Goal: Task Accomplishment & Management: Manage account settings

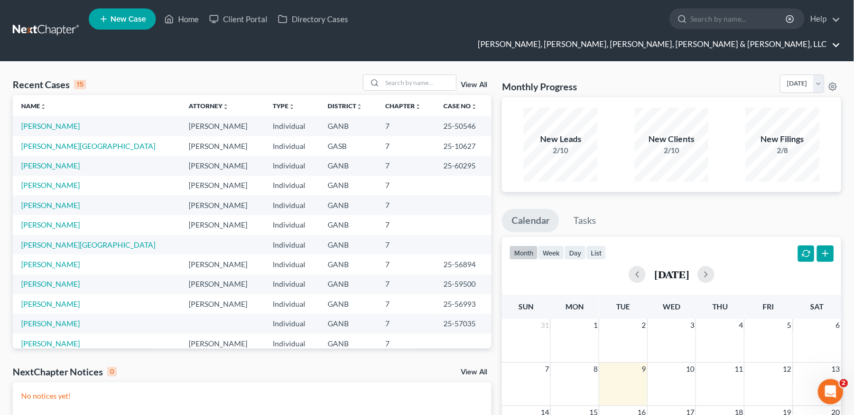
click at [739, 35] on link "Deming, Parker, Hoffman, Campbell & Daly, LLC" at bounding box center [656, 44] width 368 height 19
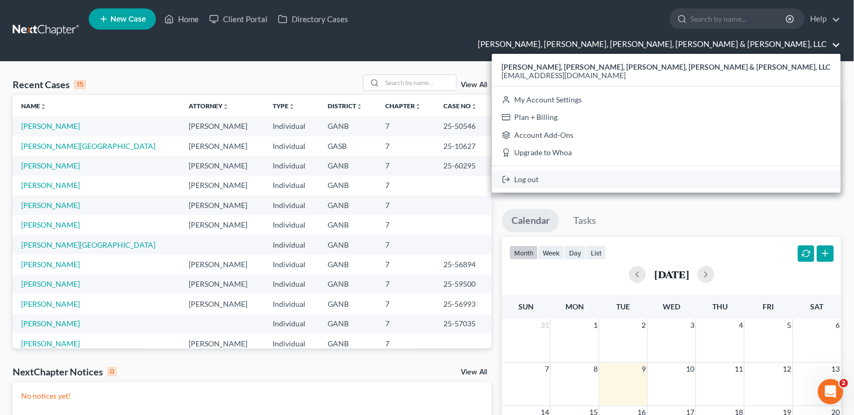
click at [717, 171] on link "Log out" at bounding box center [666, 180] width 349 height 18
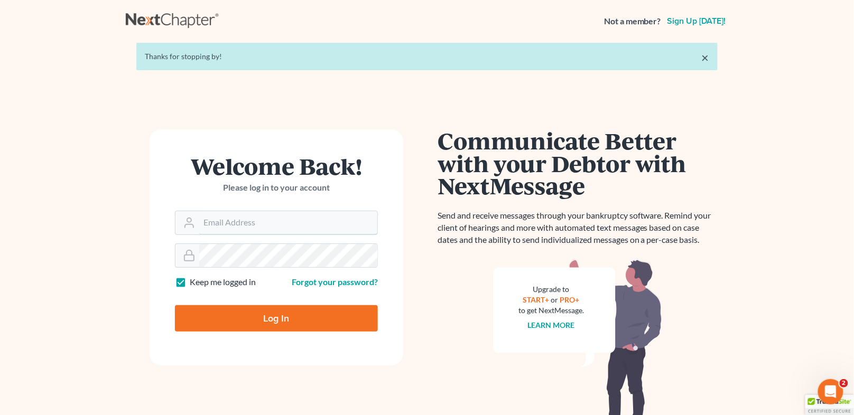
type input "lindsey@nextchapterbk.com"
click at [252, 324] on input "Log In" at bounding box center [276, 318] width 203 height 26
type input "Thinking..."
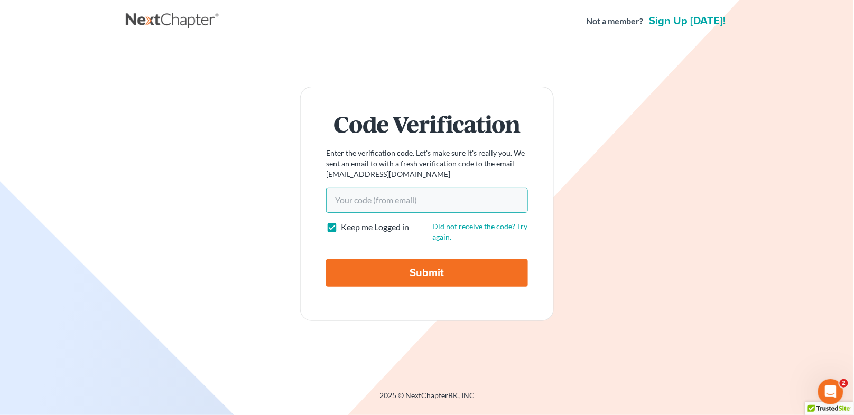
click at [403, 199] on input "Your code(from email)" at bounding box center [427, 200] width 202 height 24
paste input "515169"
type input "515169"
click at [420, 274] on input "Submit" at bounding box center [427, 272] width 202 height 27
type input "Thinking..."
